Goal: Task Accomplishment & Management: Manage account settings

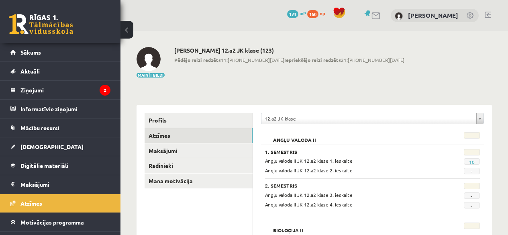
scroll to position [128, 0]
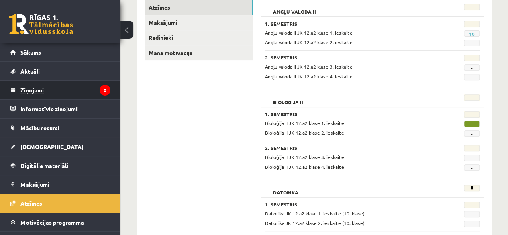
click at [65, 89] on legend "Ziņojumi 2" at bounding box center [65, 90] width 90 height 18
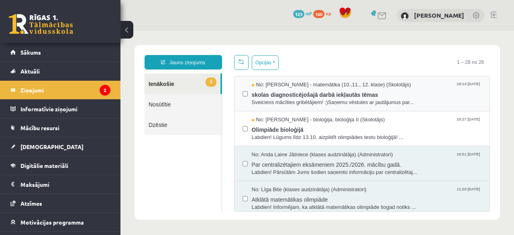
click at [271, 107] on div "No: [PERSON_NAME] - matemātika (10.,11., 12. klase) (Skolotājs) 18:14 [DATE] sk…" at bounding box center [363, 93] width 256 height 35
click at [334, 94] on span "skolas diagnosticējošajā darbā iekļautās tēmas" at bounding box center [367, 94] width 230 height 10
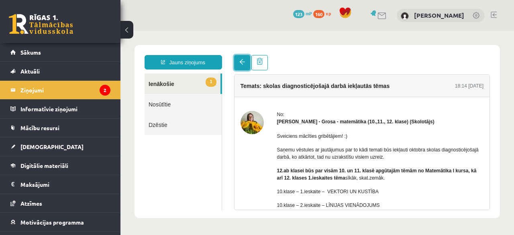
click at [240, 63] on span at bounding box center [243, 62] width 6 height 6
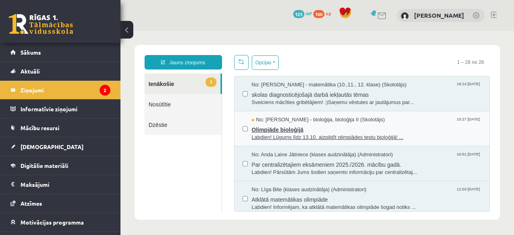
click at [318, 134] on span "Labdien! Lūgums līdz 13.10. aizpildīt olimpiādes testu bioloģijā! ..." at bounding box center [367, 138] width 230 height 8
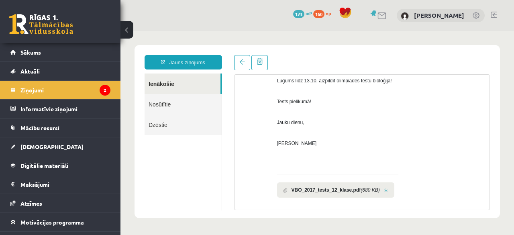
scroll to position [111, 0]
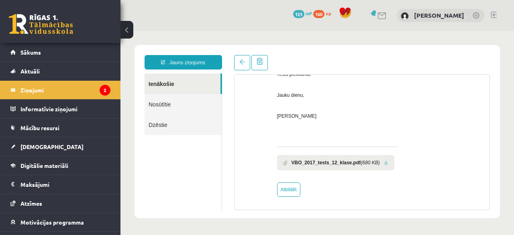
click at [325, 163] on b "VBO_2017_tests_12_klase.pdf" at bounding box center [327, 162] width 70 height 7
click at [283, 162] on span at bounding box center [285, 162] width 4 height 5
click at [342, 162] on b "VBO_2017_tests_12_klase.pdf" at bounding box center [327, 162] width 70 height 7
click at [384, 162] on link at bounding box center [386, 162] width 4 height 5
